Goal: Task Accomplishment & Management: Manage account settings

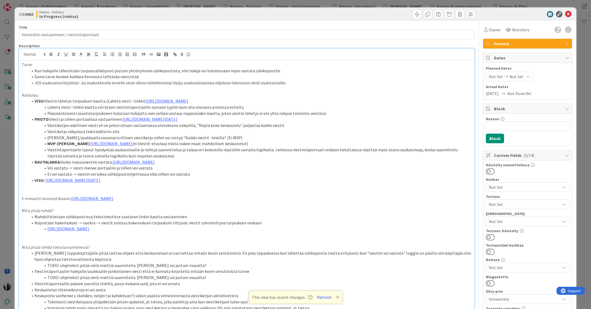
click at [309, 82] on li "JOS asukassivut käytössä: Jos asukakkaalla kenelle viesti ollaan lähettämässä l…" at bounding box center [250, 83] width 444 height 6
click at [298, 83] on li "JOS asukassivut käytössä: Jos asukakkaalla kenelle viesti ollaan lähettämässä l…" at bounding box center [250, 83] width 444 height 6
click at [569, 15] on icon at bounding box center [568, 14] width 6 height 6
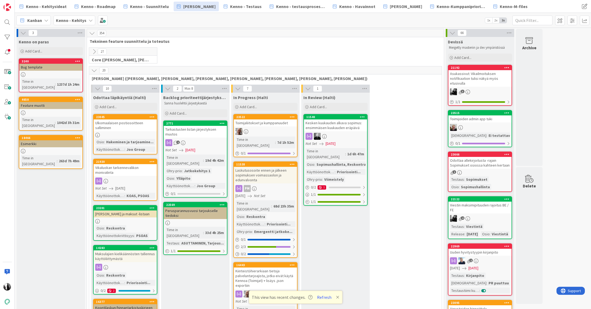
click at [96, 70] on icon at bounding box center [94, 70] width 6 height 6
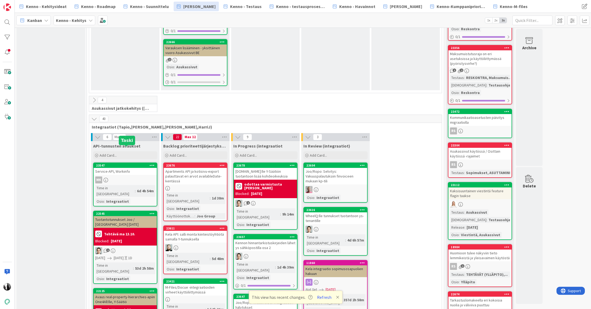
scroll to position [2051, 0]
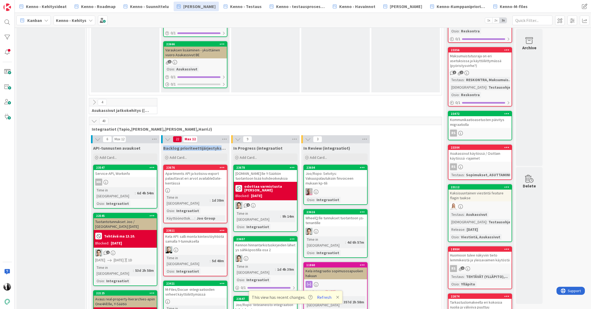
drag, startPoint x: 164, startPoint y: 134, endPoint x: 221, endPoint y: 132, distance: 57.0
click at [223, 145] on span "Backlog prioriteettijärjestyksessä (integraatiot)" at bounding box center [195, 147] width 64 height 5
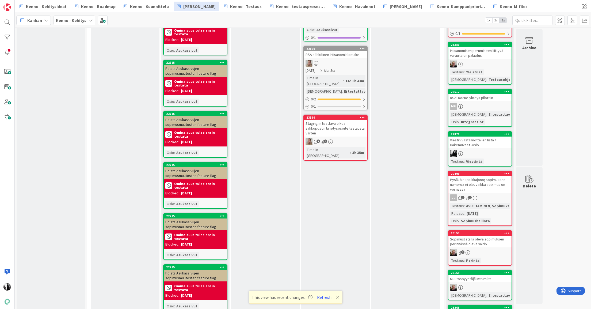
scroll to position [1183, 0]
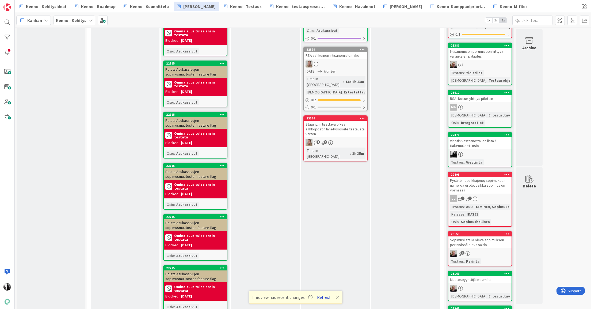
click at [325, 296] on button "Refresh" at bounding box center [324, 297] width 18 height 7
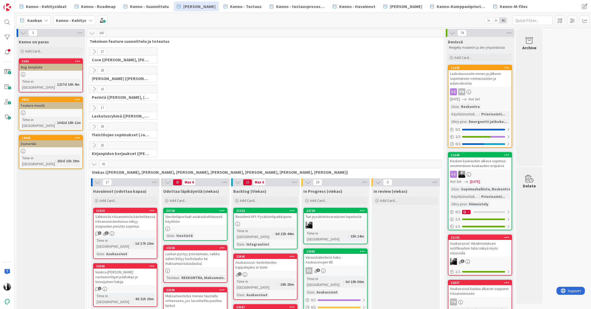
click at [94, 88] on icon at bounding box center [94, 89] width 6 height 6
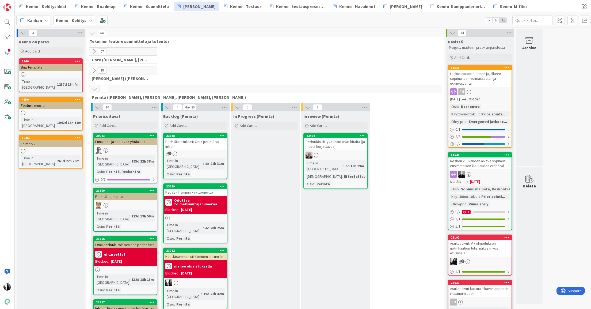
click at [197, 189] on div "Psoas - Intrumin käyttöönotto" at bounding box center [195, 192] width 63 height 7
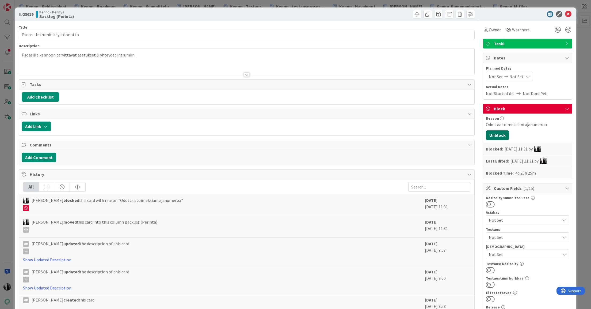
click at [499, 137] on button "Unblock" at bounding box center [497, 135] width 23 height 10
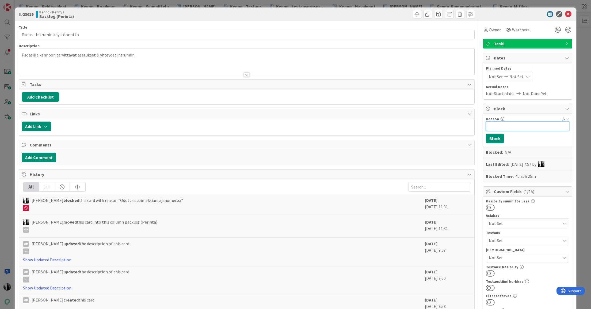
click at [519, 127] on input "Reason" at bounding box center [527, 126] width 83 height 10
click at [24, 55] on div "[PERSON_NAME] joined 2 m ago Psoasilla kennoon tarvittavat asetukset & yhteydet…" at bounding box center [246, 61] width 455 height 26
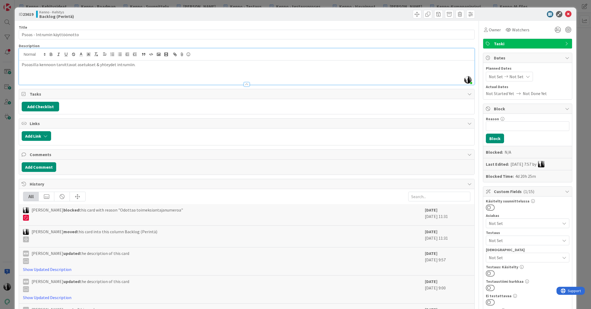
click at [38, 66] on p "Psoasilla kennoon tarvittavat asetukset & yhteydet intrumiin." at bounding box center [247, 65] width 450 height 6
click at [22, 64] on p "Psoasille kennoon tarvittavat asetukset & yhteydet intrumiin." at bounding box center [247, 65] width 450 height 6
click at [40, 63] on p "Psoasille kennoon tarvittavat asetukset & yhteydet intrumiin." at bounding box center [247, 65] width 450 height 6
drag, startPoint x: 115, startPoint y: 64, endPoint x: 128, endPoint y: 65, distance: 13.9
click at [114, 64] on p "Psoasille Kennoon tarvittavat asetukset & yhteydet intrumiin." at bounding box center [247, 65] width 450 height 6
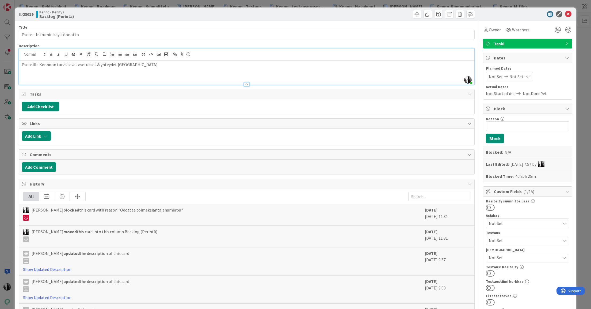
click at [21, 64] on div "Psoasille Kennoon tarvittavat asetukset & yhteydet [GEOGRAPHIC_DATA]." at bounding box center [246, 72] width 455 height 24
click at [172, 64] on p "Tarve: Psoasille Kennoon tarvittavat asetukset & yhteydet [GEOGRAPHIC_DATA]." at bounding box center [247, 65] width 450 height 6
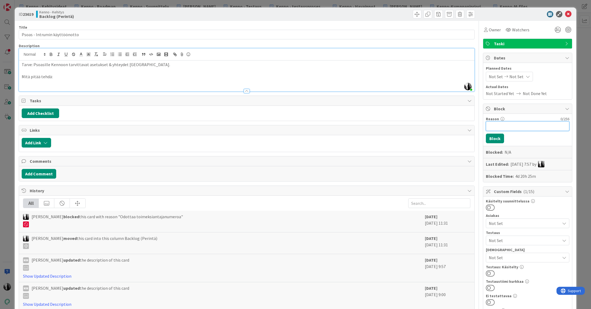
click at [510, 125] on input "Reason" at bounding box center [527, 126] width 83 height 10
click at [514, 126] on input "avataan viikoll 43" at bounding box center [527, 126] width 83 height 10
type input "avataan viikolla 43"
click at [497, 136] on button "Block" at bounding box center [495, 139] width 18 height 10
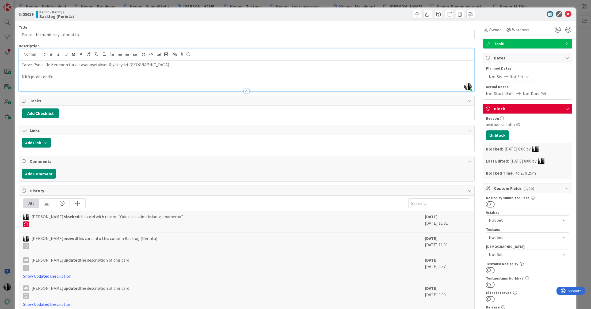
click at [160, 84] on p at bounding box center [247, 83] width 450 height 6
click at [109, 78] on p "Mitä pitää tehdä:" at bounding box center [247, 77] width 450 height 6
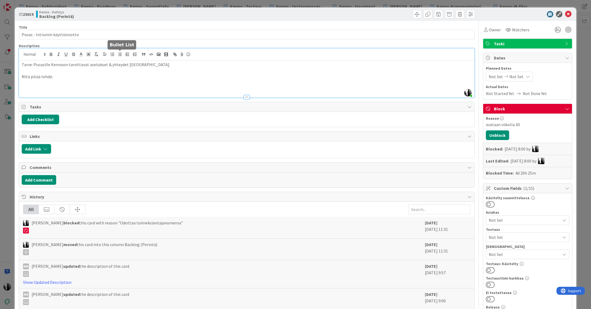
click at [121, 55] on icon "button" at bounding box center [119, 54] width 5 height 5
click at [571, 13] on icon at bounding box center [568, 14] width 6 height 6
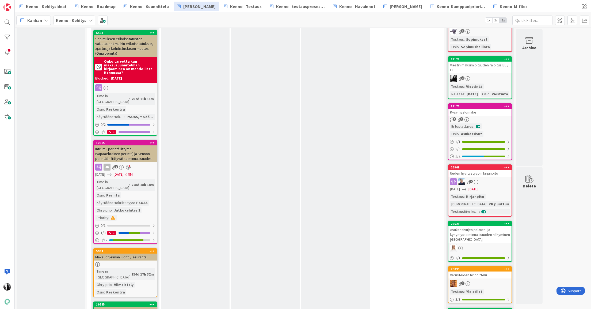
scroll to position [392, 0]
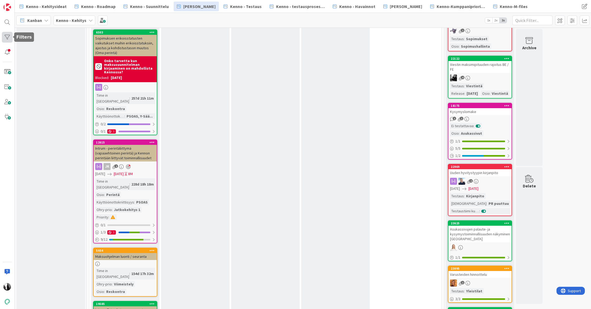
click at [8, 34] on div at bounding box center [7, 37] width 11 height 11
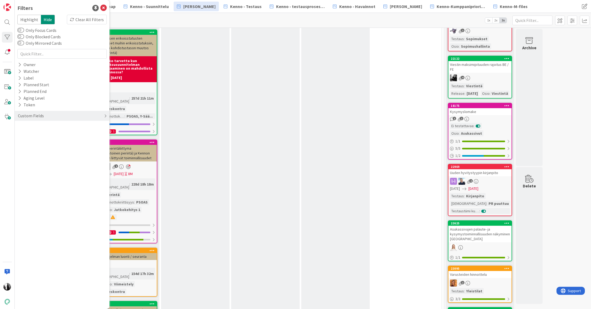
click at [29, 114] on div "Custom Fields" at bounding box center [30, 115] width 27 height 7
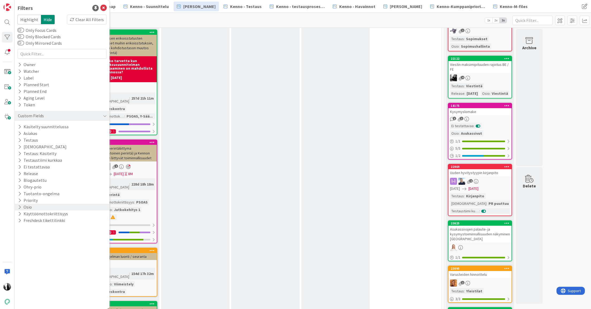
click at [31, 206] on button "Osio" at bounding box center [24, 207] width 15 height 7
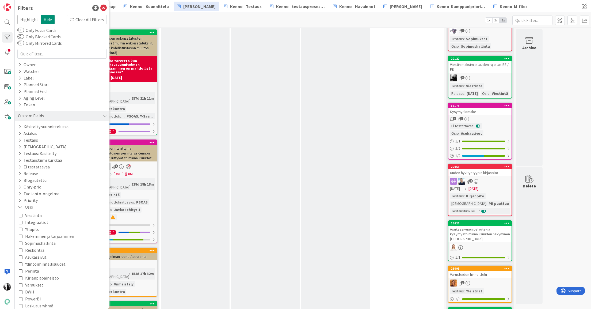
scroll to position [26, 0]
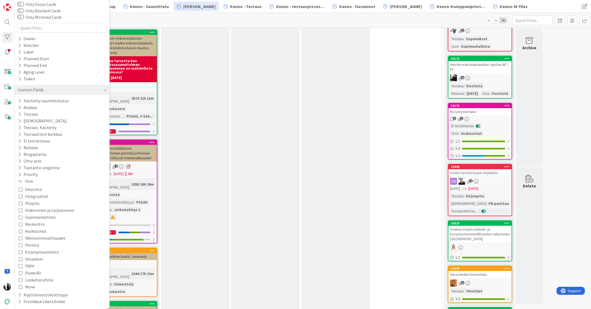
click at [38, 244] on div "Viestintä Integraatiot Ylläpito Hakeminen ja tarjoaminen Sopimushallinta Reskon…" at bounding box center [62, 238] width 87 height 104
click at [20, 245] on icon at bounding box center [21, 245] width 4 height 4
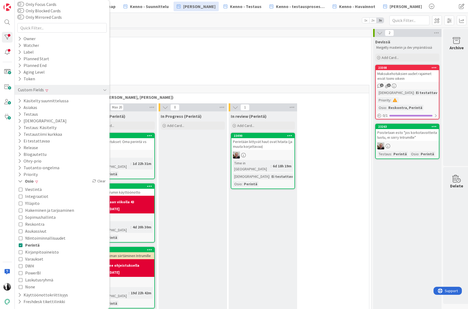
scroll to position [0, 76]
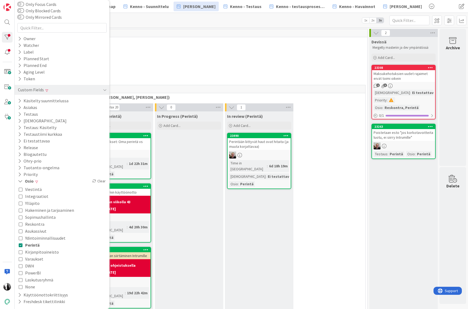
click at [398, 134] on div "Poistetaan esto "jos korkotavoitteita luotu, ei siirry Intrumille"" at bounding box center [403, 135] width 63 height 12
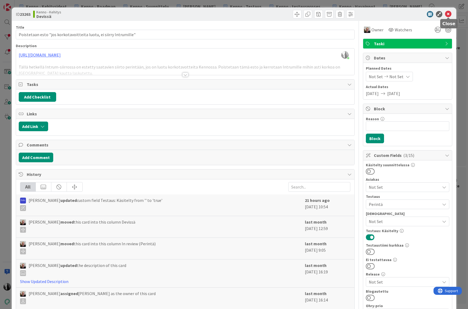
click at [450, 13] on icon at bounding box center [448, 14] width 6 height 6
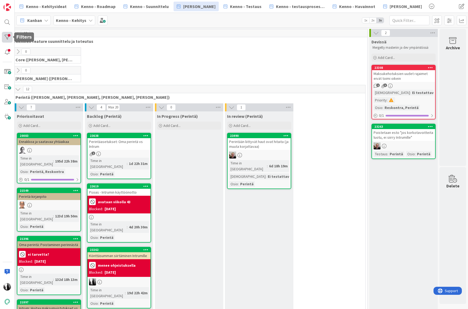
click at [9, 36] on div at bounding box center [7, 37] width 11 height 11
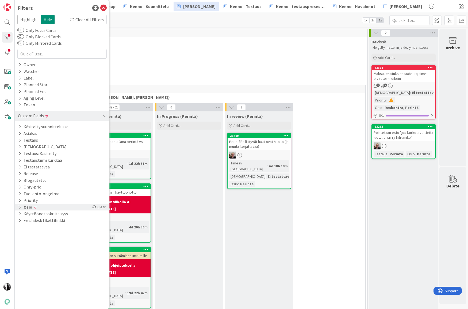
click at [39, 204] on div "Osio Clear" at bounding box center [62, 207] width 95 height 7
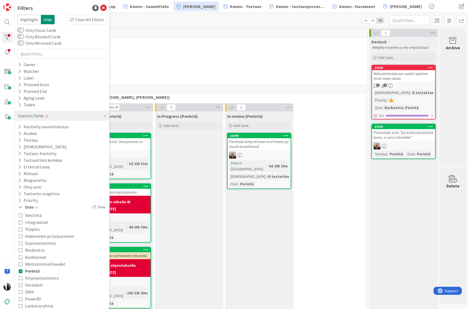
click at [21, 270] on icon at bounding box center [21, 271] width 4 height 4
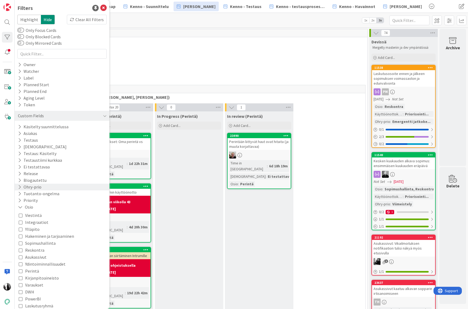
scroll to position [26, 0]
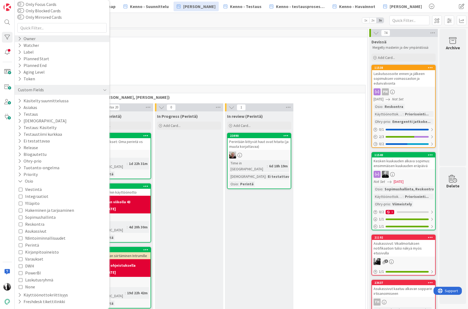
click at [30, 38] on div "Owner" at bounding box center [26, 38] width 19 height 7
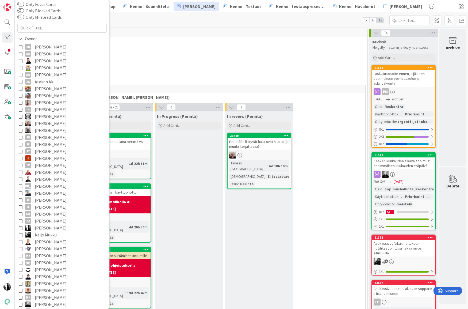
click at [21, 122] on icon at bounding box center [21, 123] width 4 height 4
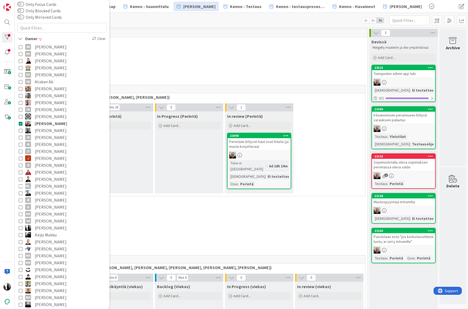
click at [19, 123] on icon at bounding box center [21, 123] width 4 height 4
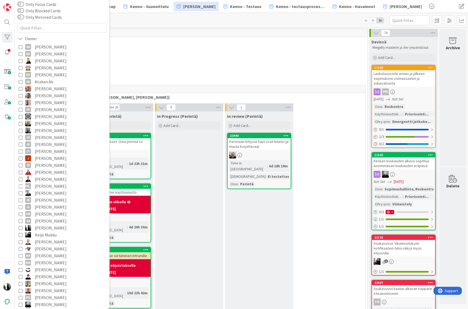
drag, startPoint x: 166, startPoint y: 53, endPoint x: 188, endPoint y: 41, distance: 25.1
click at [166, 53] on div "27 Core ([PERSON_NAME], [PERSON_NAME], [PERSON_NAME], [PERSON_NAME], [PERSON_NA…" at bounding box center [189, 56] width 355 height 19
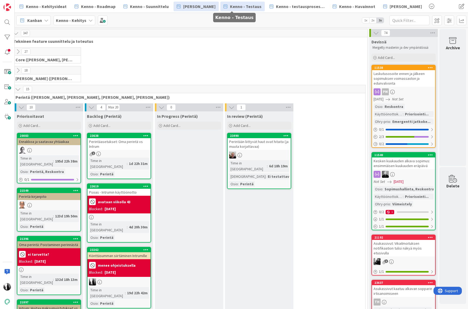
click at [235, 8] on span "Kenno - Testaus" at bounding box center [246, 6] width 32 height 6
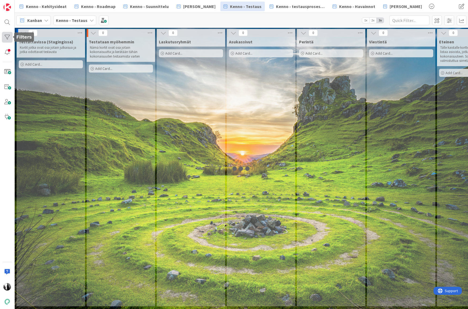
click at [7, 36] on div at bounding box center [7, 37] width 11 height 11
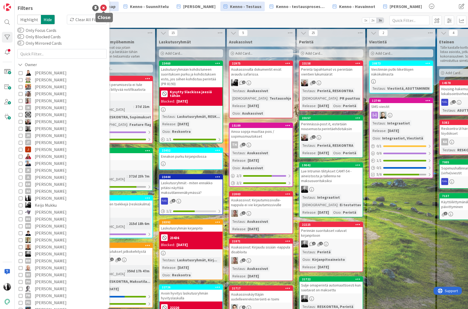
drag, startPoint x: 102, startPoint y: 7, endPoint x: 100, endPoint y: 9, distance: 3.2
click at [102, 7] on icon at bounding box center [103, 8] width 6 height 6
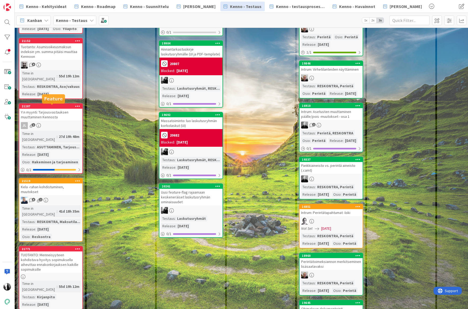
scroll to position [301, 0]
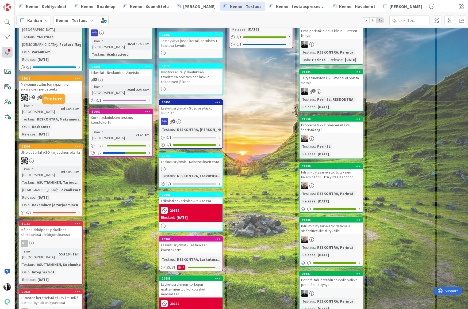
click at [6, 51] on div at bounding box center [7, 52] width 11 height 11
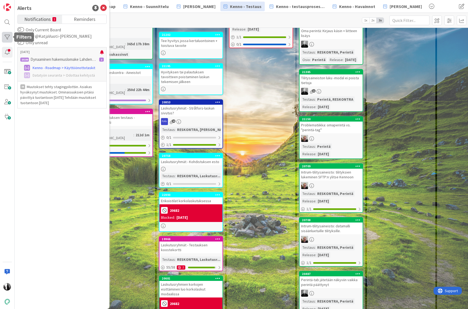
click at [6, 35] on div at bounding box center [7, 37] width 11 height 11
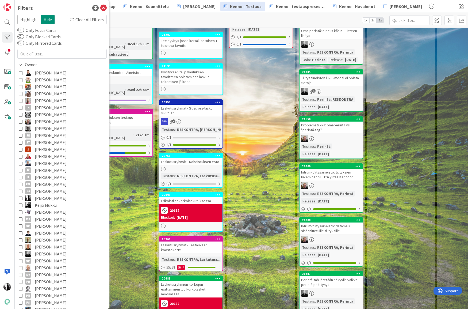
click at [21, 121] on icon at bounding box center [21, 122] width 4 height 4
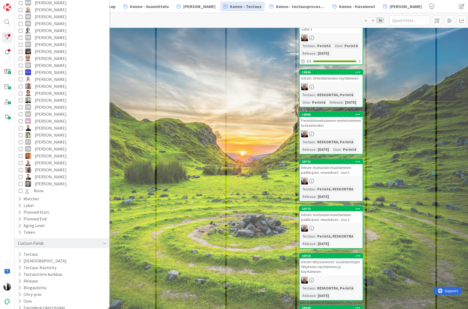
scroll to position [264, 0]
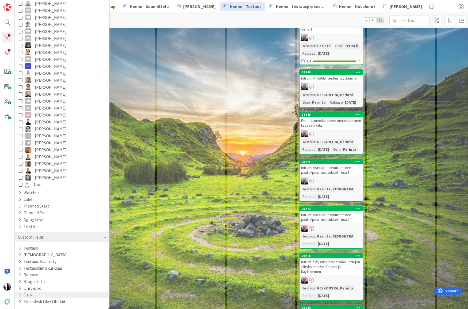
click at [42, 292] on div "Osio" at bounding box center [62, 294] width 95 height 7
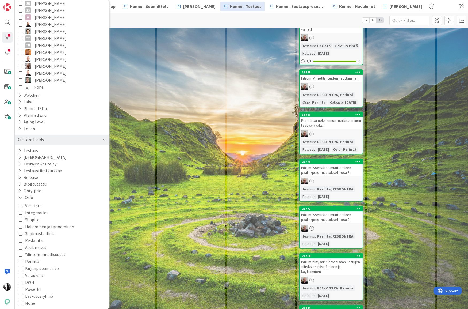
scroll to position [371, 0]
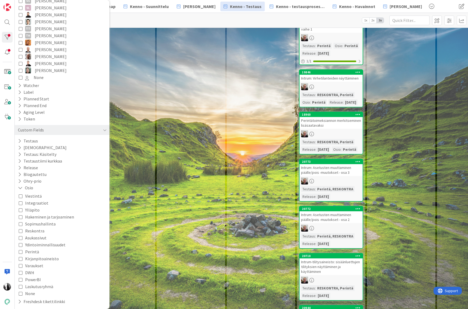
click at [33, 250] on span "Perintä" at bounding box center [32, 251] width 14 height 7
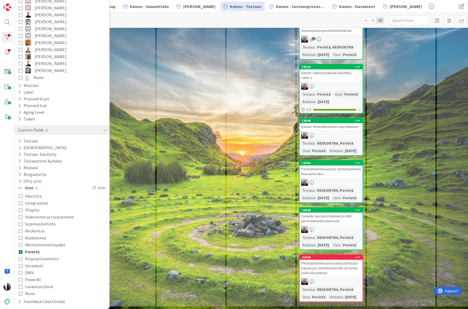
scroll to position [143, 0]
click at [158, 238] on div "Laskutusryhmät Add Card..." at bounding box center [191, 122] width 69 height 367
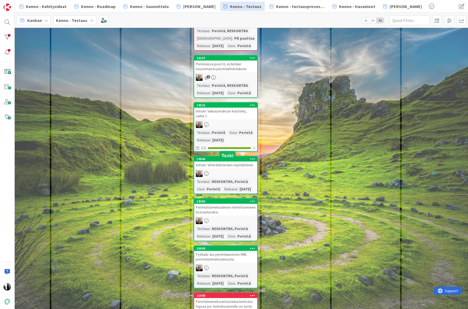
scroll to position [0, 105]
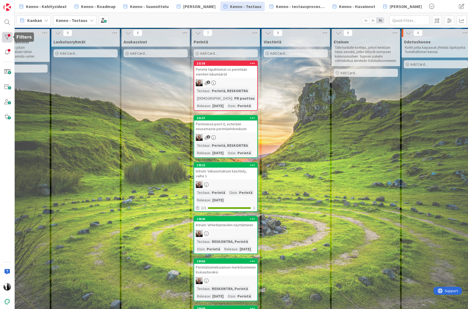
click at [5, 35] on div at bounding box center [7, 37] width 11 height 11
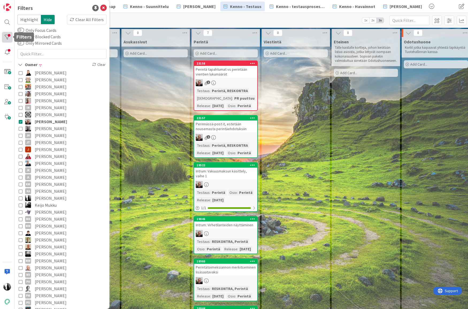
click at [8, 36] on div at bounding box center [7, 37] width 11 height 11
click at [22, 121] on icon at bounding box center [21, 122] width 4 height 4
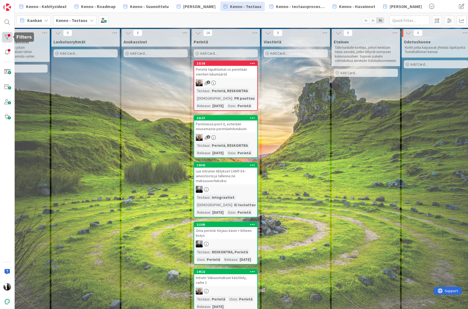
click at [6, 36] on div at bounding box center [7, 37] width 11 height 11
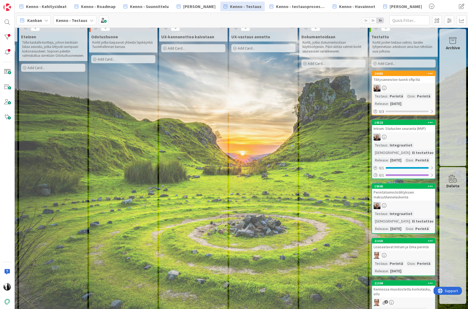
scroll to position [0, 418]
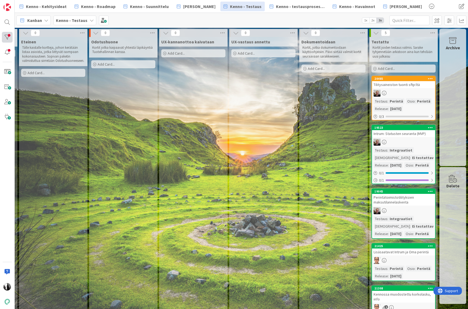
click at [7, 36] on div at bounding box center [7, 37] width 11 height 11
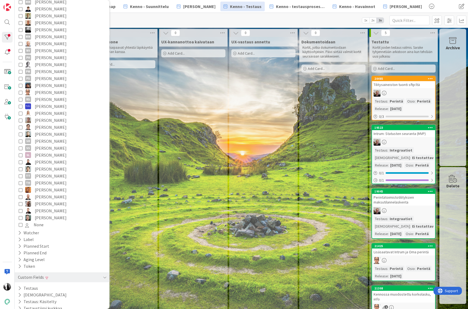
scroll to position [264, 0]
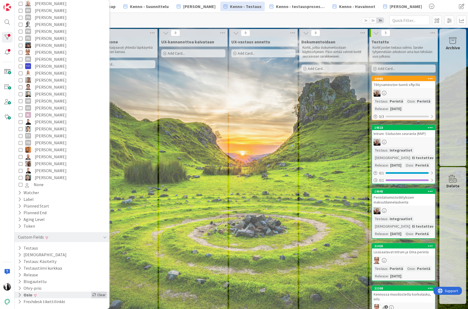
click at [102, 295] on div "Clear" at bounding box center [99, 294] width 16 height 7
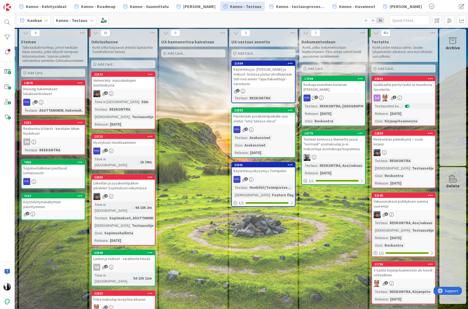
drag, startPoint x: 210, startPoint y: 85, endPoint x: 185, endPoint y: 75, distance: 26.6
click at [6, 21] on div at bounding box center [7, 22] width 11 height 11
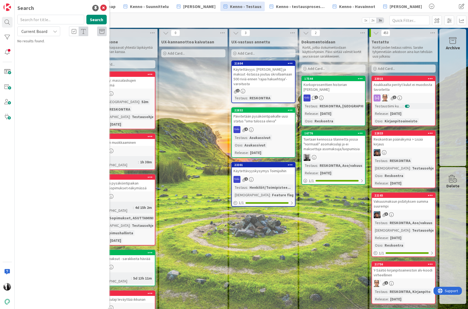
click at [55, 20] on input "text" at bounding box center [50, 20] width 67 height 10
type input "j"
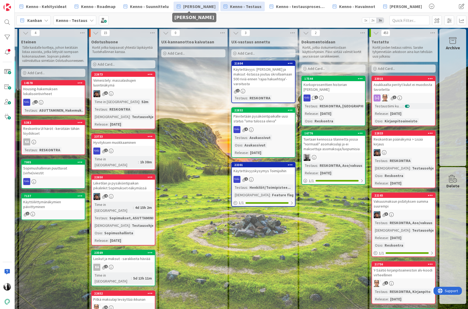
click at [199, 9] on span "[PERSON_NAME]" at bounding box center [199, 6] width 32 height 6
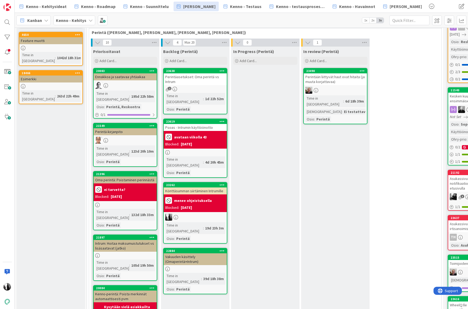
scroll to position [69, 0]
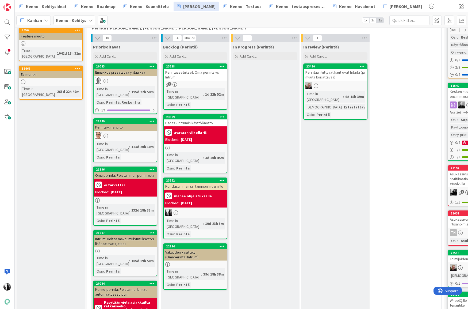
click at [204, 183] on div "Könttäsumman siirtäminen Intrumille" at bounding box center [195, 186] width 63 height 7
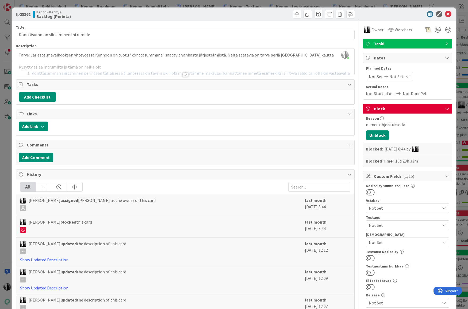
click at [185, 74] on div at bounding box center [185, 75] width 6 height 4
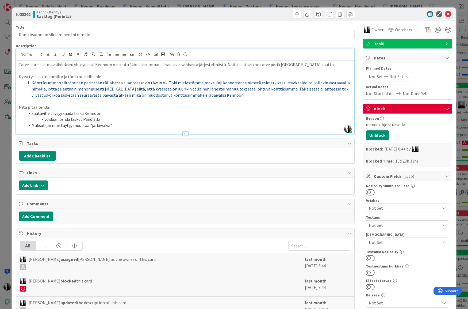
click at [185, 74] on p "Kysytty asiaa Intrumilta ja tämä on heille ok:" at bounding box center [185, 77] width 333 height 6
click at [115, 120] on li "voidaan tehdä laskut Pandialla" at bounding box center [188, 119] width 327 height 6
click at [119, 127] on li "Maksulajin nimi täytyy muuttaa "järkeväksi"" at bounding box center [188, 125] width 327 height 6
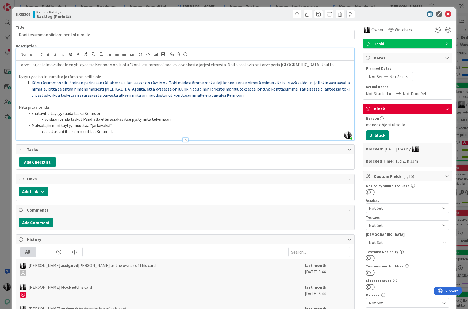
drag, startPoint x: 49, startPoint y: 113, endPoint x: 56, endPoint y: 109, distance: 8.7
click at [49, 113] on li "Saataville täytyy saada lasku Kennoon" at bounding box center [188, 113] width 327 height 6
click at [129, 114] on li "Saataville, jotka halutaan siirtää Intrumille, täytyy saada lasku Kennoon" at bounding box center [188, 113] width 327 height 6
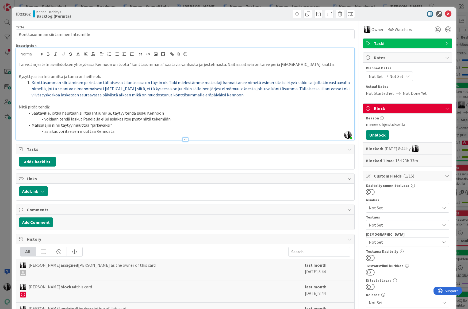
click at [99, 119] on li "voidaan tehdä laskut Pandialla ellei asiakas itse pysty niitä tekemään" at bounding box center [188, 119] width 327 height 6
click at [389, 16] on div at bounding box center [405, 14] width 95 height 6
click at [448, 14] on icon at bounding box center [448, 14] width 6 height 6
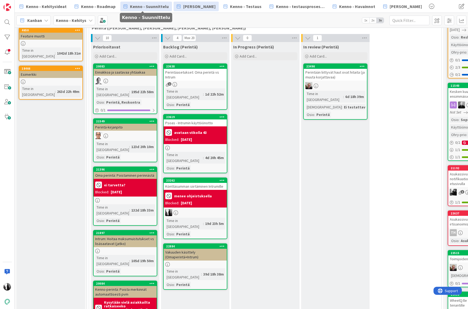
click at [155, 7] on span "Kenno - Suunnittelu" at bounding box center [149, 6] width 39 height 6
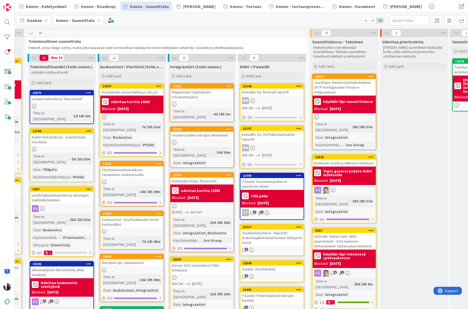
scroll to position [0, 267]
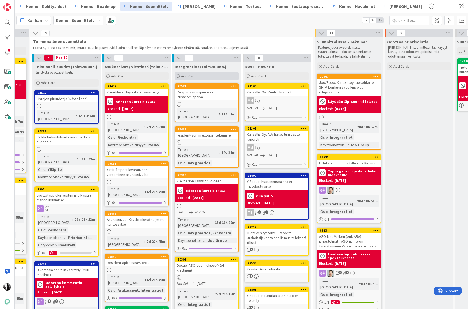
click at [200, 75] on div "Add Card..." at bounding box center [207, 76] width 64 height 8
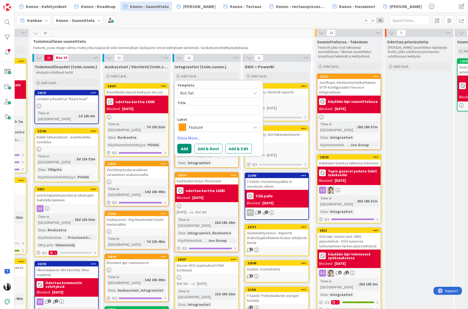
click at [204, 111] on textarea at bounding box center [218, 110] width 83 height 10
type textarea "x"
type textarea "D"
type textarea "x"
type textarea "Doc"
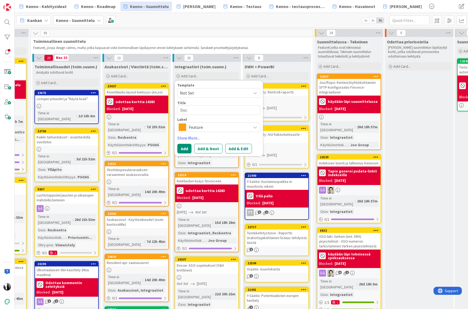
type textarea "x"
type textarea "Docu"
type textarea "x"
type textarea "Docue"
type textarea "x"
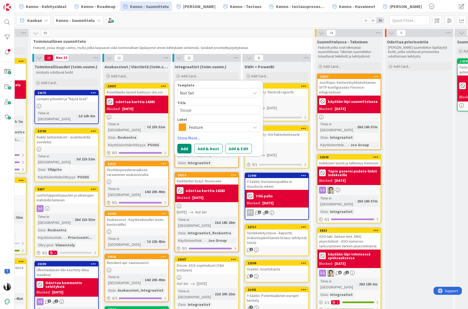
type textarea "Docue:"
type textarea "x"
type textarea "Docue:"
type textarea "x"
type textarea "Docue: M"
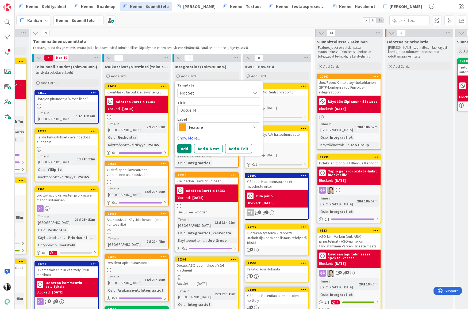
type textarea "x"
type textarea "Docue: Mu"
type textarea "x"
type textarea "Docue: Muu"
type textarea "x"
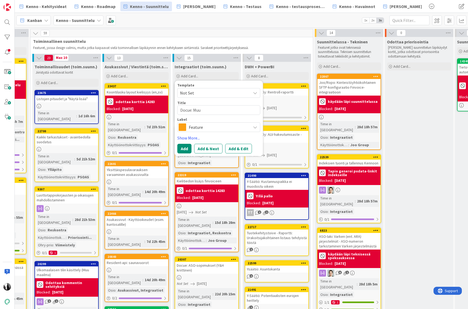
type textarea "Docue: Muut"
type textarea "x"
type textarea "Docue: Muute"
type textarea "x"
type textarea "Docue: Muutet"
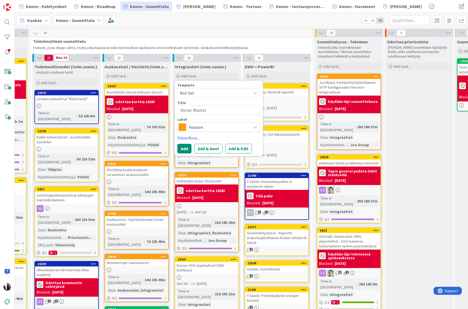
type textarea "x"
type textarea "Docue: Muuteta"
type textarea "x"
type textarea "Docue: Muutetaan"
type textarea "x"
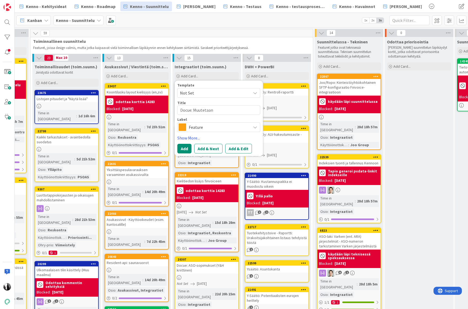
type textarea "Docue: Muutetaan"
type textarea "x"
type textarea "Docue: Muutetaan"
type textarea "x"
type textarea "Docue: Muutetaan V"
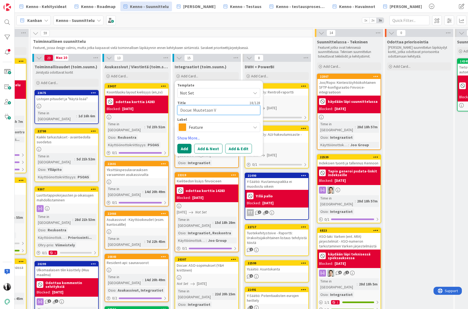
type textarea "x"
type textarea "Docue: Muutetaan Vu"
type textarea "x"
type textarea "Docue: Muutetaan Vuo"
type textarea "x"
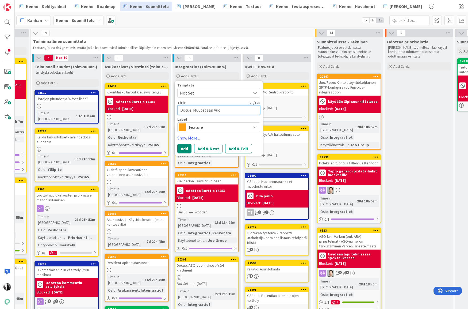
type textarea "Docue: Muutetaan Vuok"
type textarea "x"
type textarea "Docue: Muutetaan Vuokr"
type textarea "x"
type textarea "Docue: Muutetaan Vuokra"
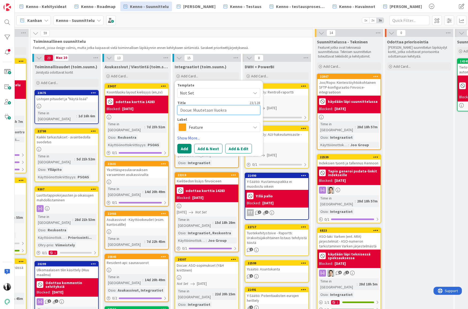
type textarea "x"
type textarea "Docue: Muutetaan Vuokraa"
type textarea "x"
type textarea "Docue: Muutetaan Vuokraav"
type textarea "x"
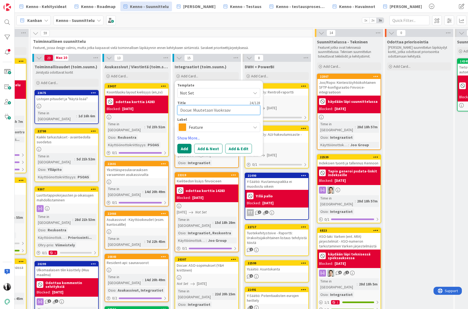
type textarea "Docue: Muutetaan Vuokraava"
type textarea "x"
type textarea "Docue: Muutetaan Vuokraavan"
type textarea "x"
type textarea "Docue: Muutetaan Vuokraavan"
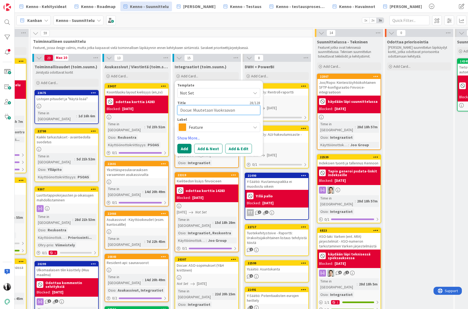
type textarea "x"
type textarea "Docue: Muutetaan Vuokraavan y"
type textarea "x"
type textarea "Docue: Muutetaan Vuokraavan yh"
type textarea "x"
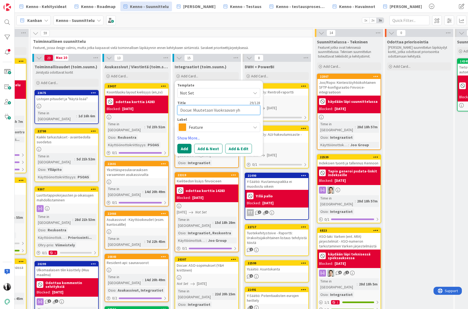
type textarea "Docue: Muutetaan Vuokraavan yht"
type textarea "x"
type textarea "Docue: Muutetaan Vuokraavan yhti"
type textarea "x"
type textarea "Docue: Muutetaan Vuokraavan yhtiö"
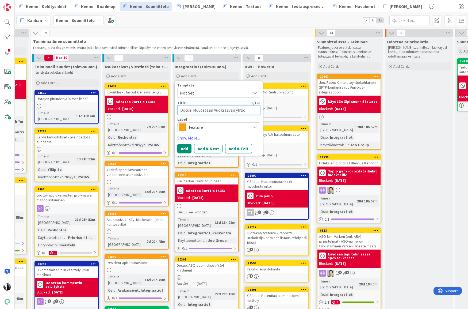
type textarea "x"
type textarea "Docue: Muutetaan Vuokraavan yhtiön"
type textarea "x"
type textarea "Docue: Muutetaan Vuokraavan yhtiön"
type textarea "x"
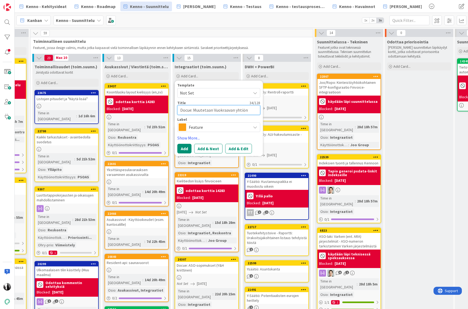
type textarea "Docue: Muutetaan Vuokraavan yhtiön n"
type textarea "x"
type textarea "Docue: Muutetaan Vuokraavan yhtiön ni"
type textarea "x"
type textarea "Docue: Muutetaan Vuokraavan yhtiön nim"
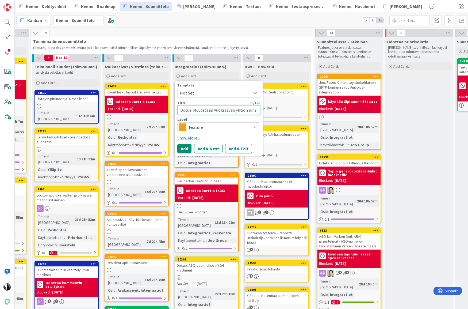
type textarea "x"
type textarea "Docue: Muutetaan Vuokraavan yhtiön nime"
type textarea "x"
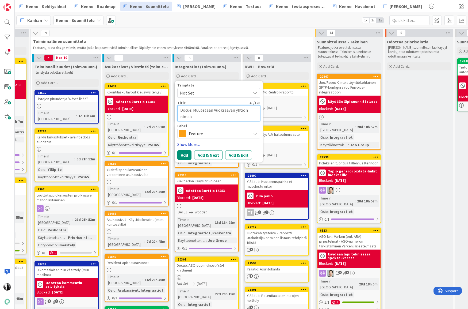
type textarea "Docue: Muutetaan Vuokraavan yhtiön nimeä"
click at [196, 143] on link "Show More..." at bounding box center [218, 144] width 83 height 6
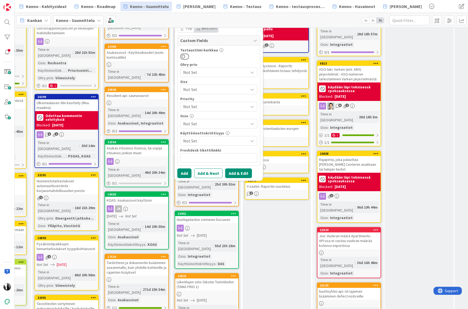
scroll to position [177, 267]
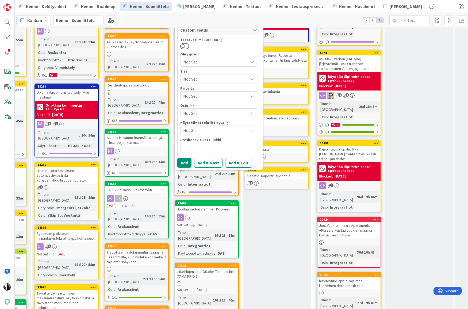
click at [224, 114] on span "Not Set" at bounding box center [215, 113] width 65 height 6
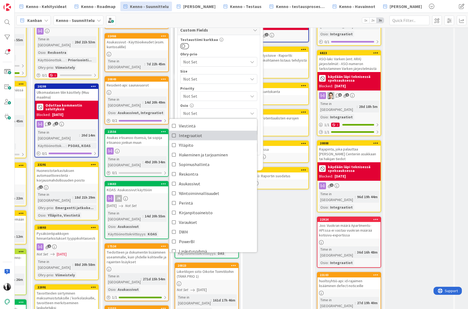
click at [209, 132] on link "Integraatiot" at bounding box center [213, 136] width 88 height 10
type textarea "x"
click at [258, 161] on div "Add Add & Next Add & Edit" at bounding box center [218, 163] width 83 height 10
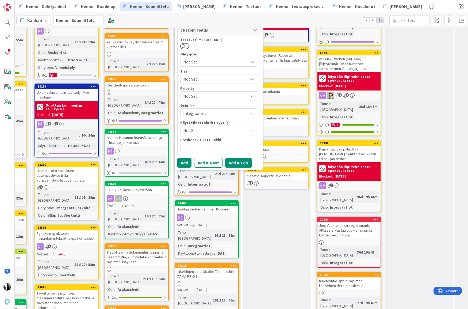
click at [241, 163] on button "Add & Edit" at bounding box center [238, 163] width 27 height 10
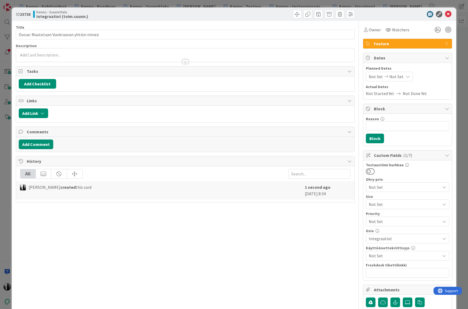
click at [105, 57] on div at bounding box center [185, 59] width 339 height 6
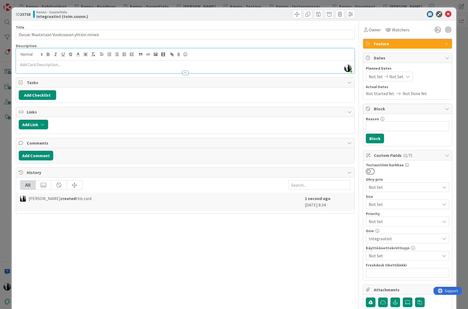
click at [143, 67] on div at bounding box center [185, 70] width 339 height 6
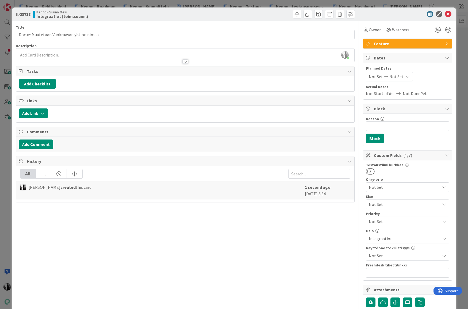
click at [130, 57] on div at bounding box center [185, 59] width 339 height 6
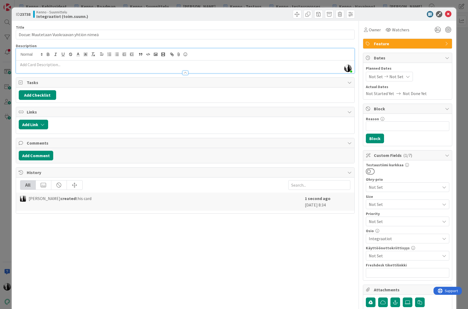
click at [104, 66] on p at bounding box center [185, 65] width 333 height 6
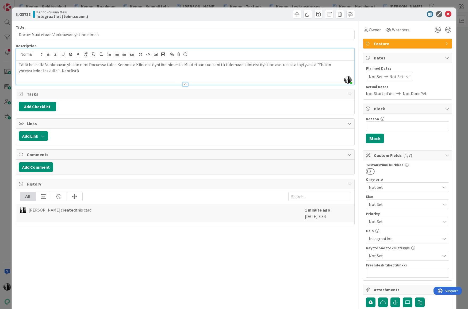
click at [131, 64] on p "Tällä hetkellä Vuokraavan yhtiön nimi Docuessa tulee Kennosta Kiinteistöyhtiön …" at bounding box center [185, 68] width 333 height 12
drag, startPoint x: 235, startPoint y: 64, endPoint x: 277, endPoint y: 62, distance: 42.1
click at [262, 65] on p "Tällä hetkellä Vuokraavan yhtiön nimi Docuessa tulee Kennosta Kiinteistöyhtiön …" at bounding box center [185, 68] width 333 height 12
click at [269, 64] on p "Tällä hetkellä Vuokraavan yhtiön nimi Docuessa tulee Kennosta Kiinteistöyhtiön …" at bounding box center [185, 68] width 333 height 12
click at [268, 65] on p "Tällä hetkellä Vuokraavan yhtiön nimi Docuessa tulee Kennosta Kiinteistöyhtiön …" at bounding box center [185, 68] width 333 height 12
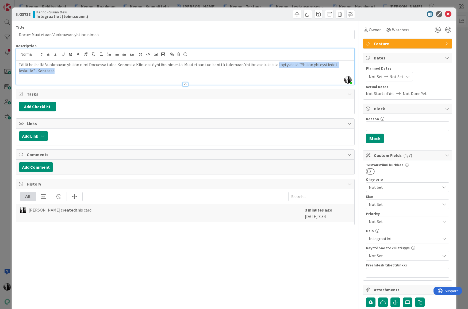
drag, startPoint x: 268, startPoint y: 65, endPoint x: 350, endPoint y: 69, distance: 82.8
click at [351, 69] on p "Tällä hetkellä Vuokraavan yhtiön nimi Docuessa tulee Kennosta Kiinteistöyhtiön …" at bounding box center [185, 68] width 333 height 12
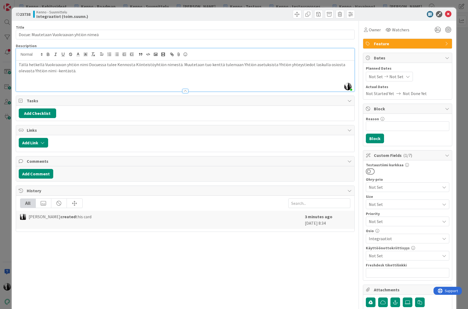
click at [49, 81] on p at bounding box center [185, 83] width 333 height 6
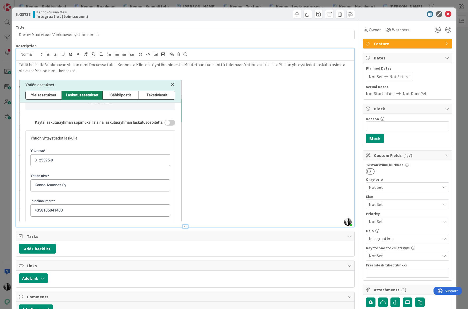
click at [203, 218] on p at bounding box center [185, 151] width 333 height 142
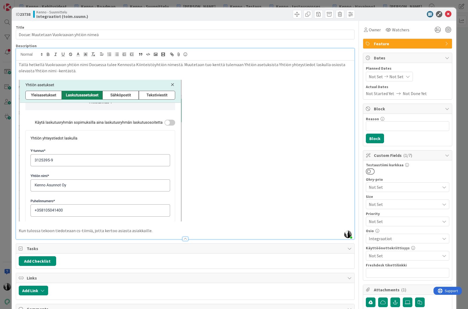
click at [395, 12] on div at bounding box center [405, 14] width 95 height 6
click at [416, 41] on span "Feature" at bounding box center [408, 43] width 69 height 6
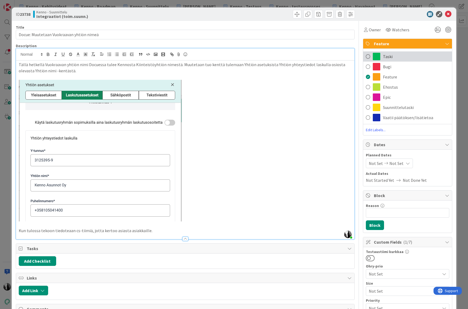
click at [400, 53] on div "Taski" at bounding box center [407, 56] width 89 height 10
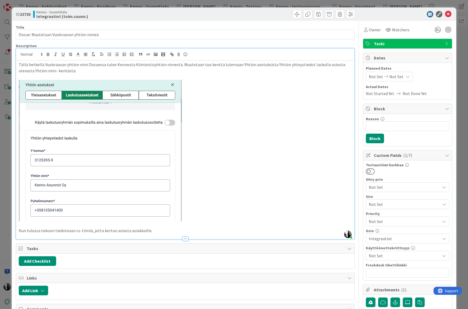
drag, startPoint x: 413, startPoint y: 15, endPoint x: 432, endPoint y: 15, distance: 18.5
click at [414, 15] on div at bounding box center [405, 14] width 95 height 6
click at [451, 14] on icon at bounding box center [448, 14] width 6 height 6
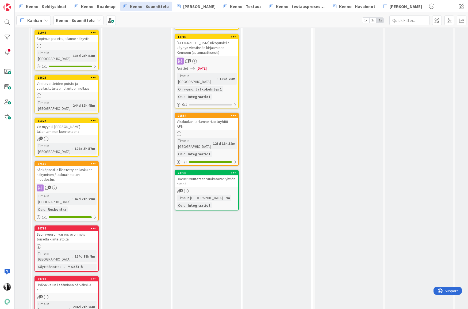
scroll to position [862, 267]
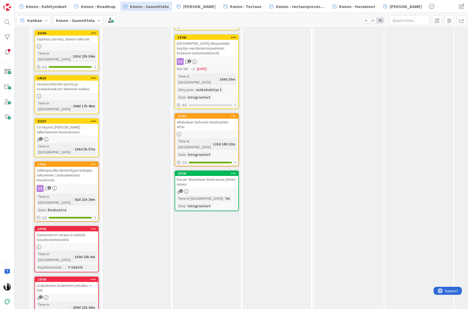
click at [202, 176] on div "Docue: Muutetaan Vuokraavan yhtiön nimeä" at bounding box center [206, 182] width 63 height 12
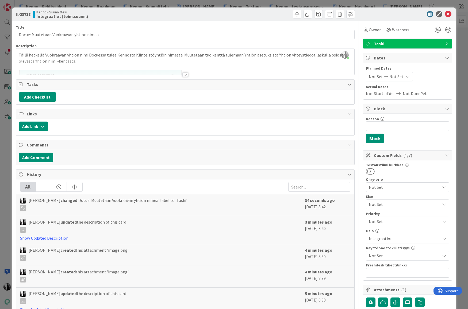
click at [199, 13] on div at bounding box center [271, 14] width 168 height 9
click at [447, 14] on icon at bounding box center [448, 14] width 6 height 6
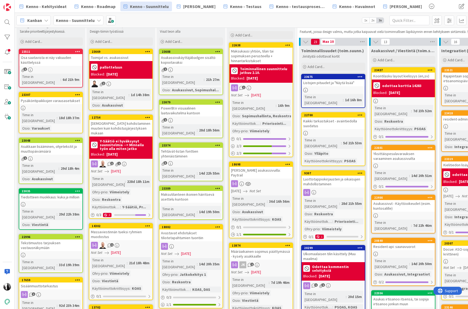
scroll to position [19, 0]
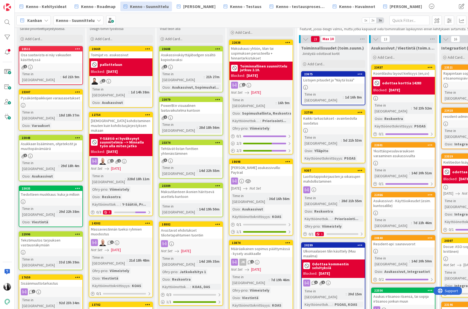
click at [259, 164] on div "[PERSON_NAME] asukassivuilla: Paytrail" at bounding box center [261, 170] width 63 height 12
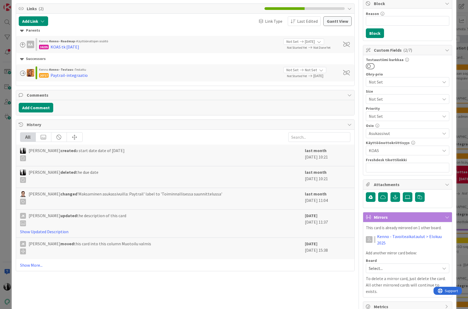
scroll to position [107, 0]
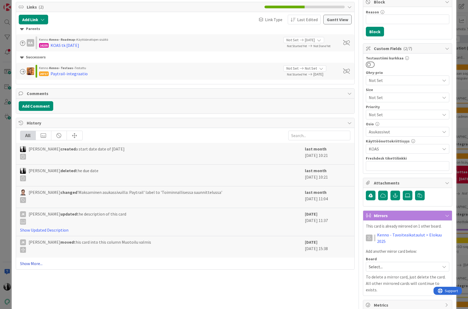
click at [39, 263] on link "Show More..." at bounding box center [185, 263] width 331 height 6
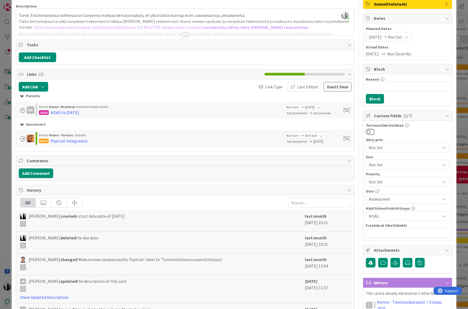
scroll to position [0, 0]
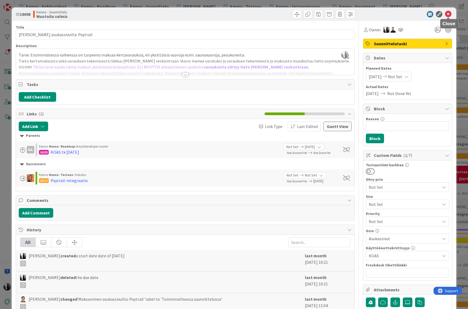
click at [448, 13] on icon at bounding box center [448, 14] width 6 height 6
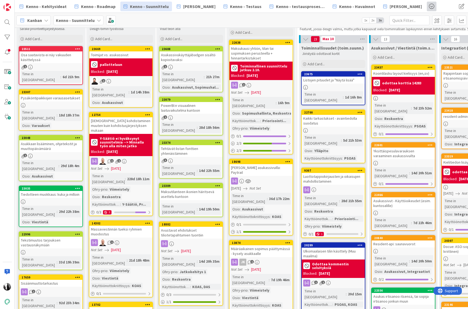
click at [427, 6] on span at bounding box center [432, 7] width 10 height 10
click at [401, 18] on span "Kenno-Kumppanipriorisointi" at bounding box center [406, 19] width 54 height 6
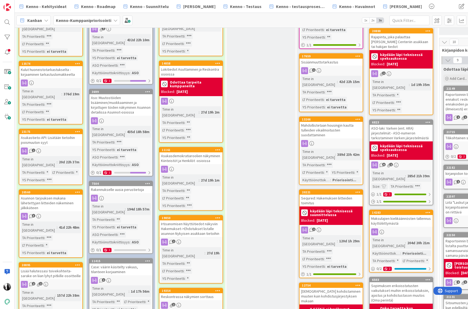
scroll to position [284, 0]
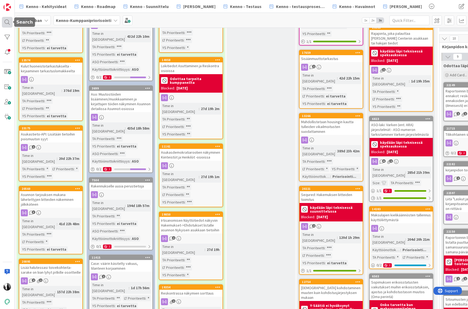
click at [7, 21] on div at bounding box center [7, 22] width 11 height 11
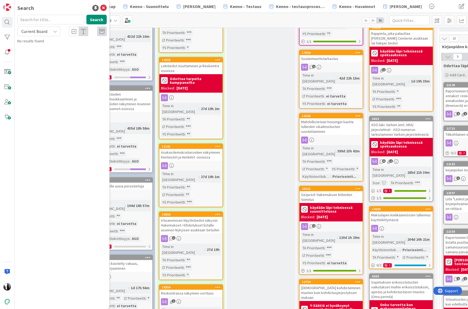
click at [55, 21] on input "text" at bounding box center [50, 20] width 67 height 10
type input "20895"
drag, startPoint x: 42, startPoint y: 30, endPoint x: 41, endPoint y: 33, distance: 3.3
click at [42, 31] on span "Current Board" at bounding box center [34, 31] width 26 height 5
click at [41, 55] on span "All Boards" at bounding box center [48, 54] width 56 height 8
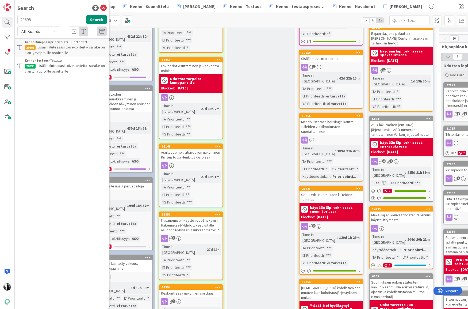
click at [54, 67] on span "Lisää halutessasi toivekohteita- sarake on liian lyhyt pitkille osoitteille" at bounding box center [65, 68] width 80 height 10
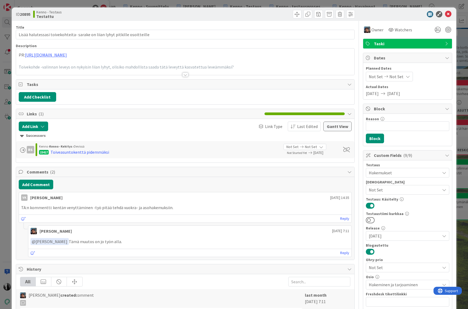
click at [185, 75] on div at bounding box center [185, 75] width 6 height 4
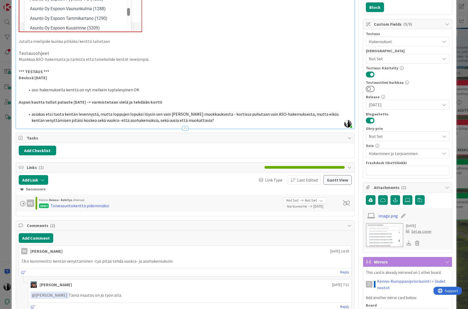
scroll to position [139, 0]
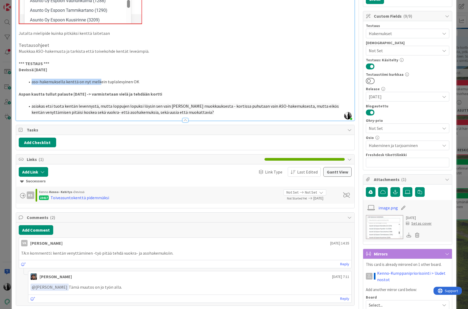
drag, startPoint x: 32, startPoint y: 83, endPoint x: 102, endPoint y: 82, distance: 70.1
click at [99, 83] on li "aso-hakemuksella kenttä on nyt melkein tuplalevyinen OK" at bounding box center [188, 82] width 327 height 6
click at [112, 82] on li "aso-hakemuksella kenttä on nyt melkein tuplalevyinen OK" at bounding box center [188, 82] width 327 height 6
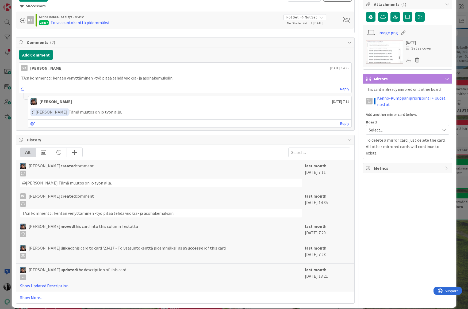
scroll to position [0, 0]
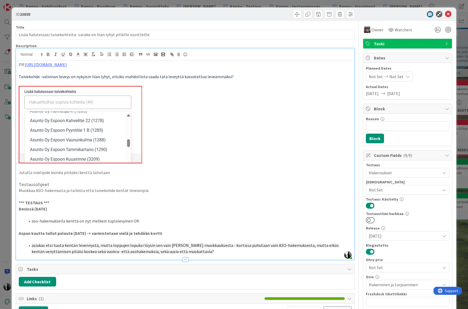
drag, startPoint x: 407, startPoint y: 16, endPoint x: 445, endPoint y: 17, distance: 38.0
click at [407, 16] on div at bounding box center [405, 14] width 95 height 6
drag, startPoint x: 449, startPoint y: 13, endPoint x: 430, endPoint y: 13, distance: 18.7
click at [449, 13] on icon at bounding box center [448, 14] width 6 height 6
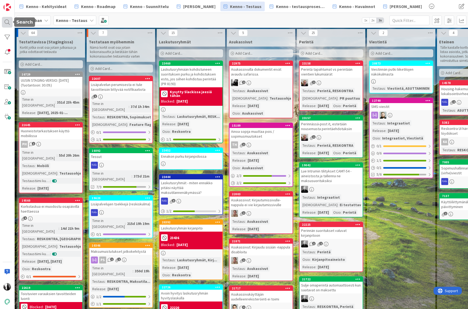
click at [6, 22] on div at bounding box center [7, 22] width 11 height 11
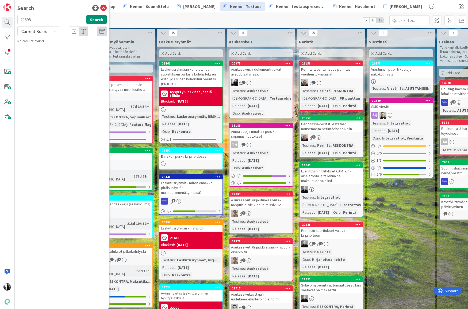
drag, startPoint x: 58, startPoint y: 20, endPoint x: 25, endPoint y: 11, distance: 34.4
click at [14, 21] on div "Search 20895 Search Current Board No results found." at bounding box center [7, 154] width 15 height 309
type input "laskutus 2.0."
click at [96, 17] on button "Search" at bounding box center [96, 20] width 20 height 10
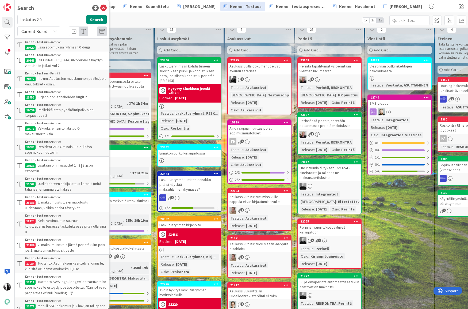
scroll to position [3, 1]
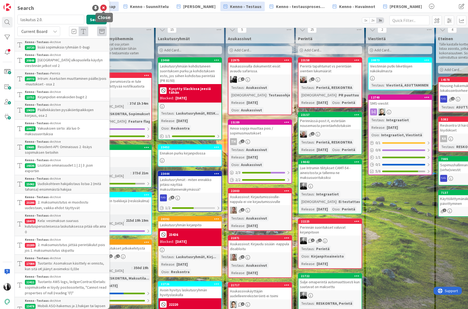
click at [104, 8] on icon at bounding box center [103, 8] width 6 height 6
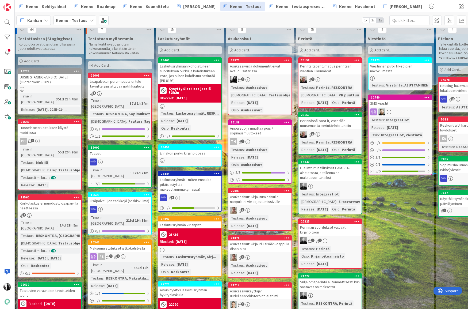
click at [127, 18] on div "[PERSON_NAME] - Testaus 1x 2x 3x" at bounding box center [242, 20] width 454 height 15
click at [48, 7] on span "Kenno - Kehitysideat" at bounding box center [46, 6] width 41 height 6
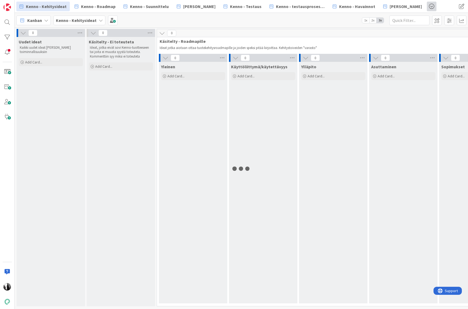
click at [427, 7] on span at bounding box center [432, 7] width 10 height 10
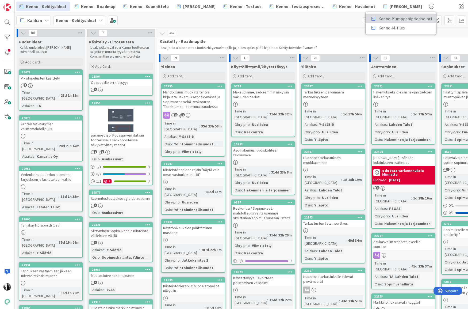
click at [394, 19] on span "Kenno-Kumppanipriorisointi" at bounding box center [406, 19] width 54 height 6
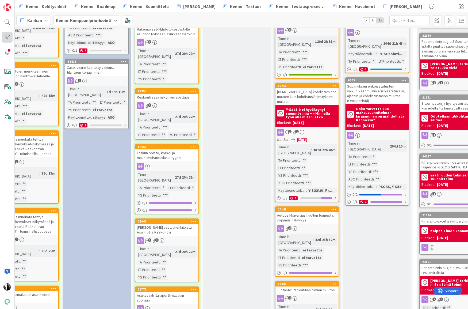
scroll to position [479, 24]
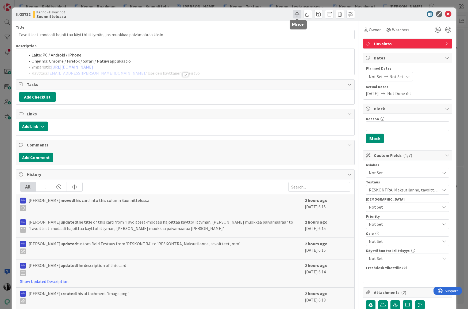
click at [299, 13] on span at bounding box center [297, 14] width 9 height 9
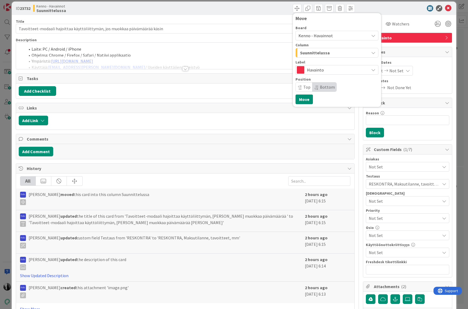
scroll to position [7, 0]
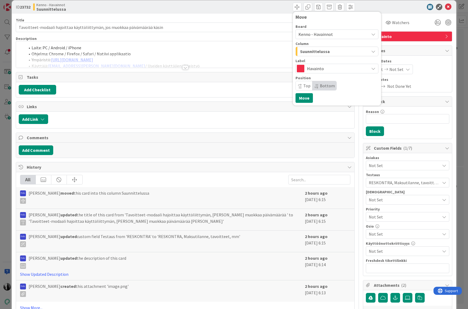
click at [317, 33] on span "Kenno - Havainnot" at bounding box center [316, 34] width 35 height 5
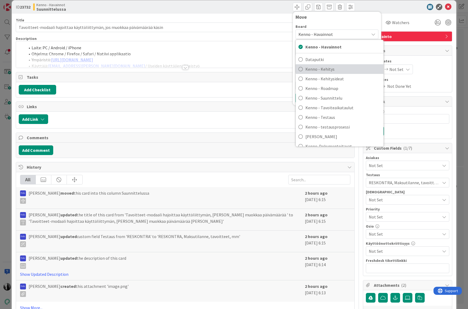
click at [324, 70] on span "Kenno - Kehitys" at bounding box center [343, 69] width 75 height 8
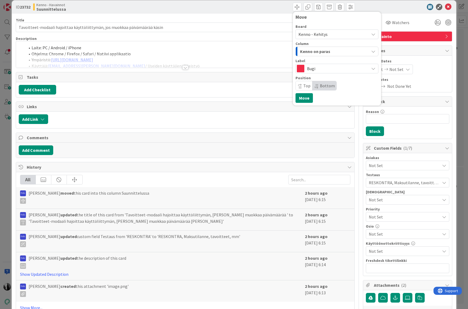
click at [322, 51] on span "Kenno on paras" at bounding box center [315, 51] width 30 height 7
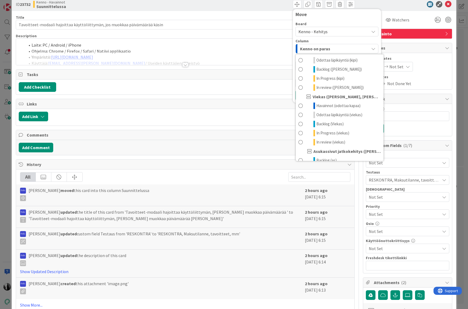
scroll to position [269, 0]
click at [332, 122] on span "Backlog (Viekas)" at bounding box center [330, 123] width 27 height 6
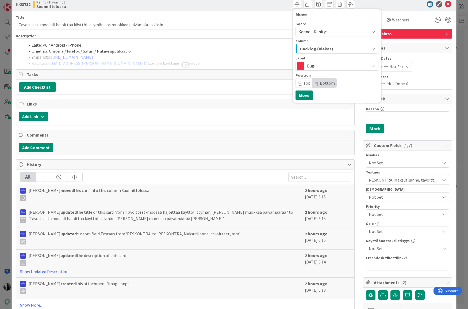
click at [305, 82] on span "Top" at bounding box center [306, 82] width 7 height 5
click at [305, 93] on button "Move" at bounding box center [304, 95] width 17 height 10
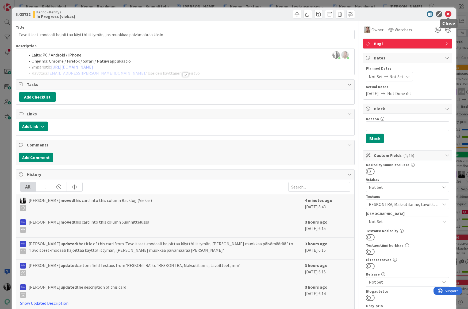
click at [448, 14] on icon at bounding box center [448, 14] width 6 height 6
